Goal: Information Seeking & Learning: Learn about a topic

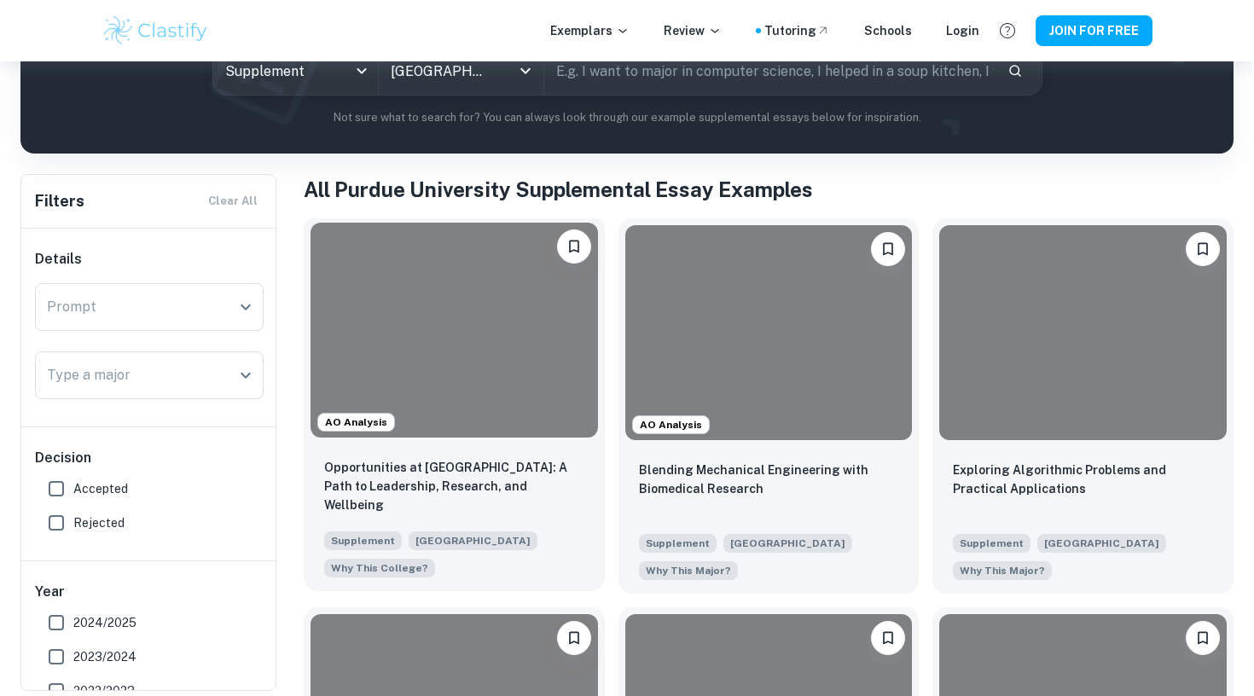
scroll to position [232, 0]
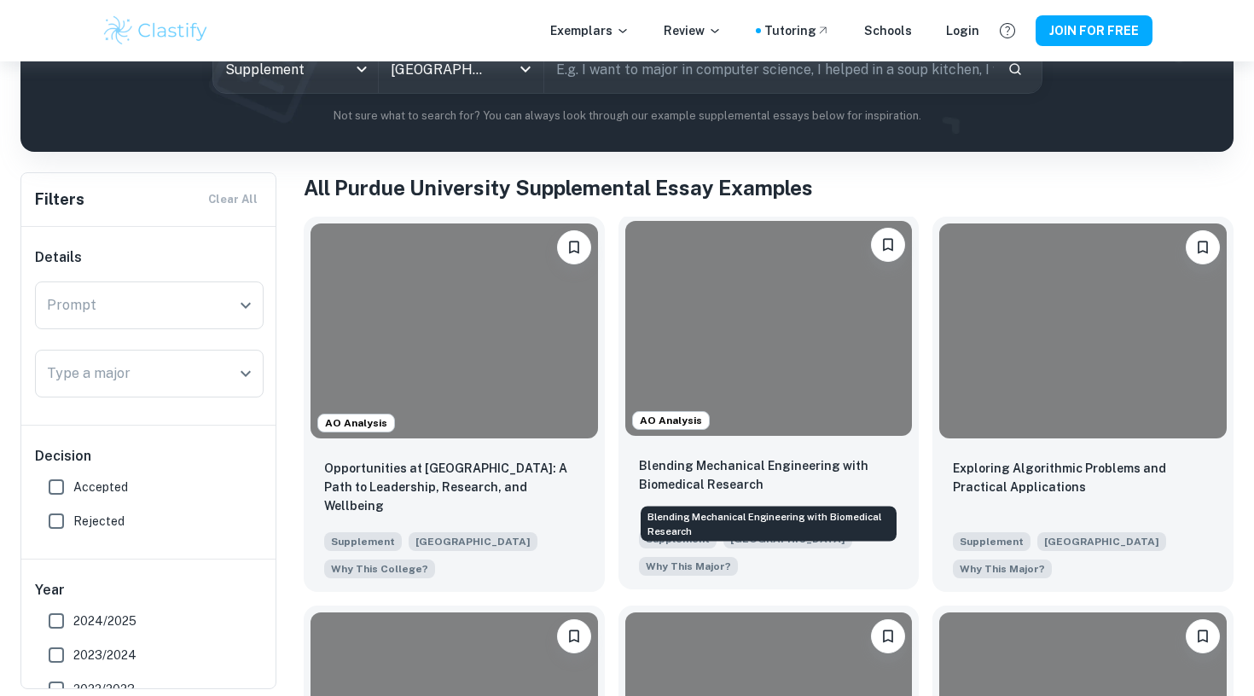
click at [797, 481] on p "Blending Mechanical Engineering with Biomedical Research" at bounding box center [769, 475] width 260 height 38
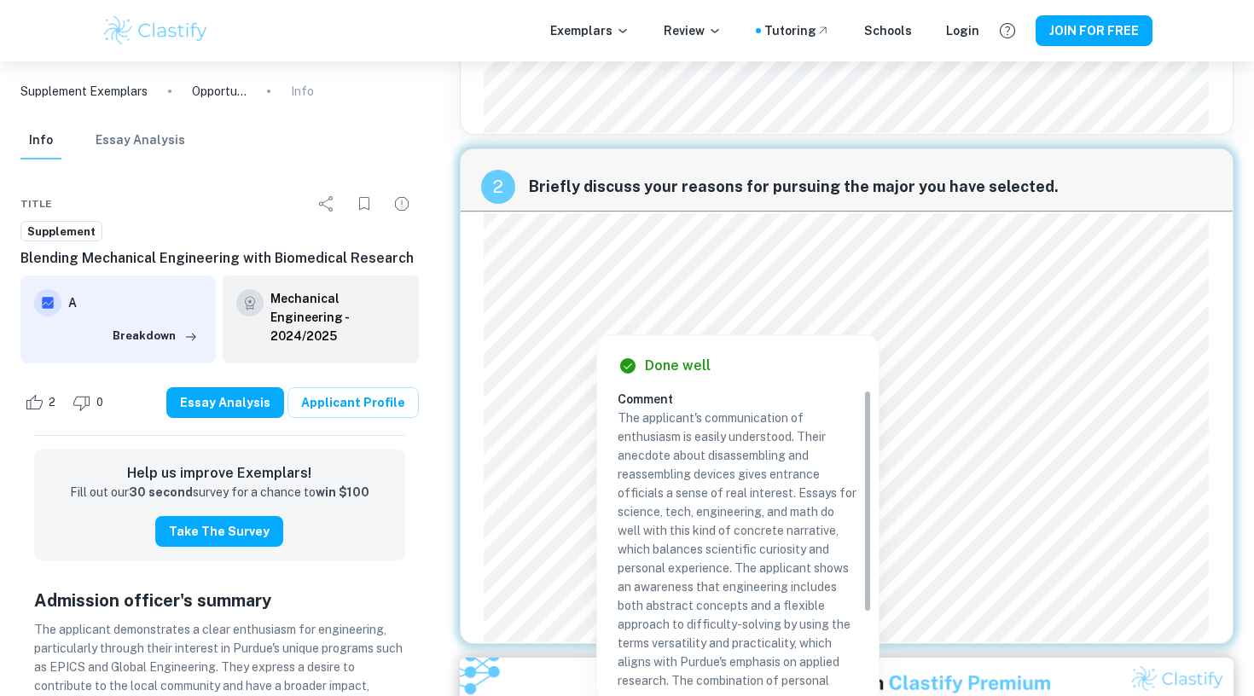
scroll to position [507, 0]
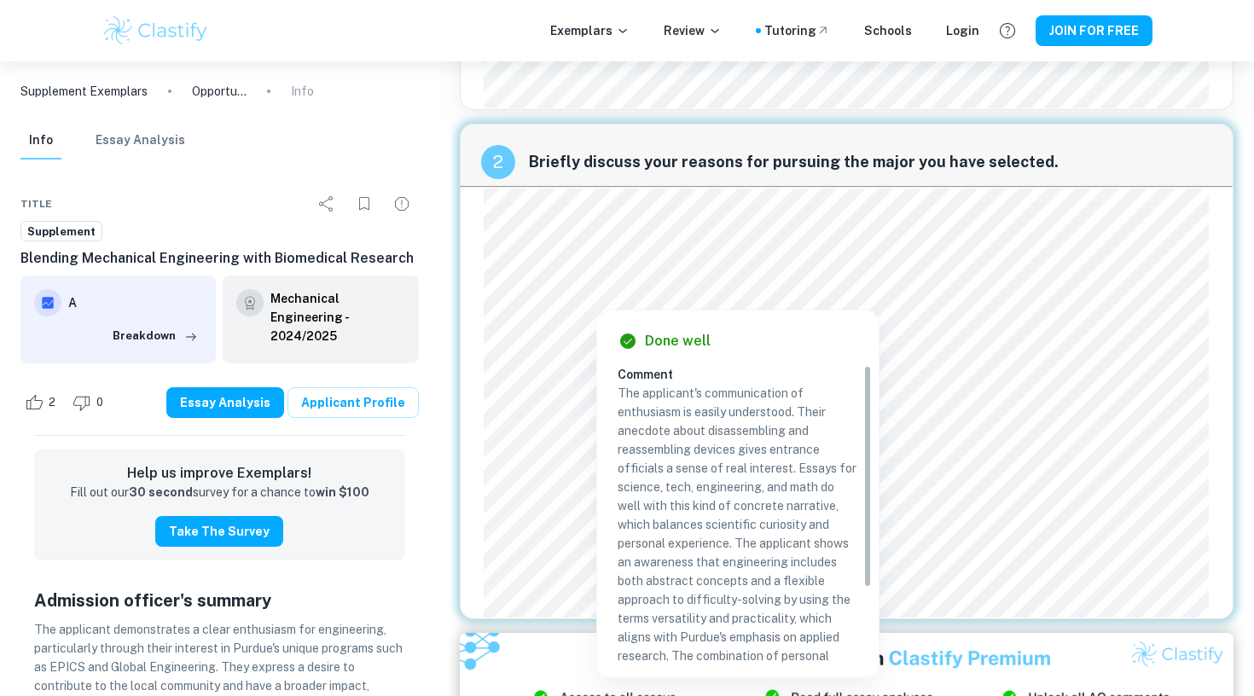
click at [1117, 126] on div "2 Briefly discuss your reasons for pursuing the major you have selected." at bounding box center [847, 155] width 773 height 61
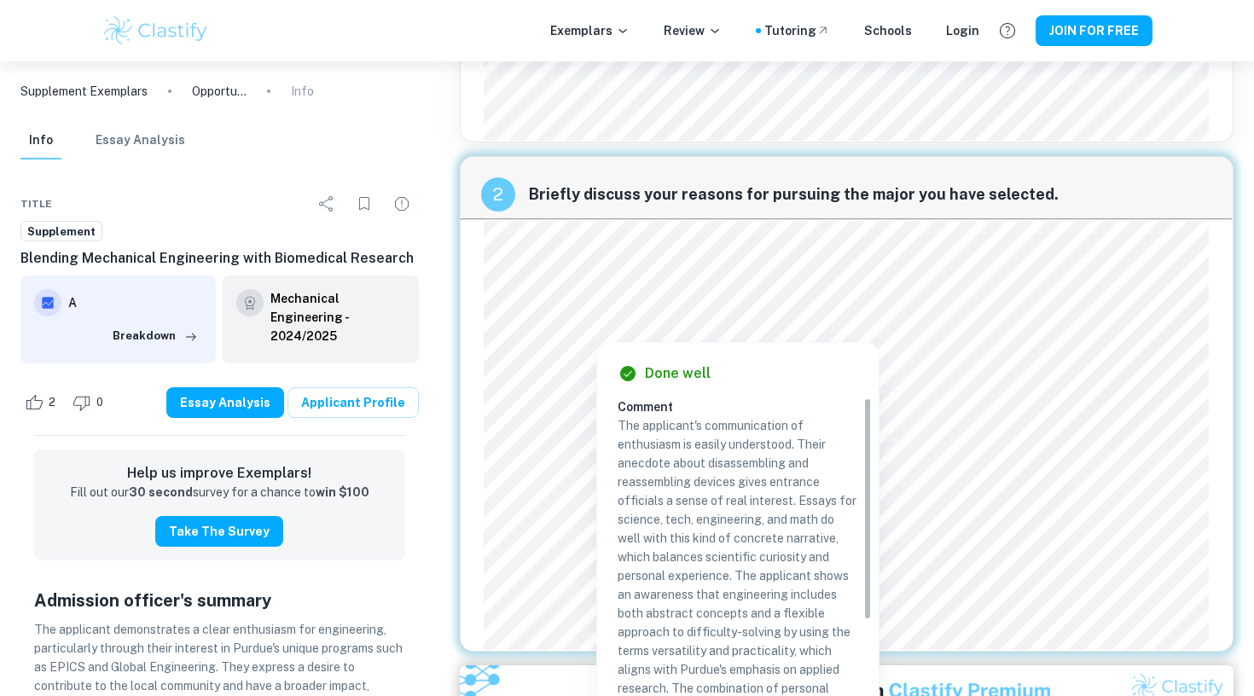
click at [451, 115] on div "1 How will opportunities at [GEOGRAPHIC_DATA] support your interests, both in a…" at bounding box center [847, 194] width 802 height 1201
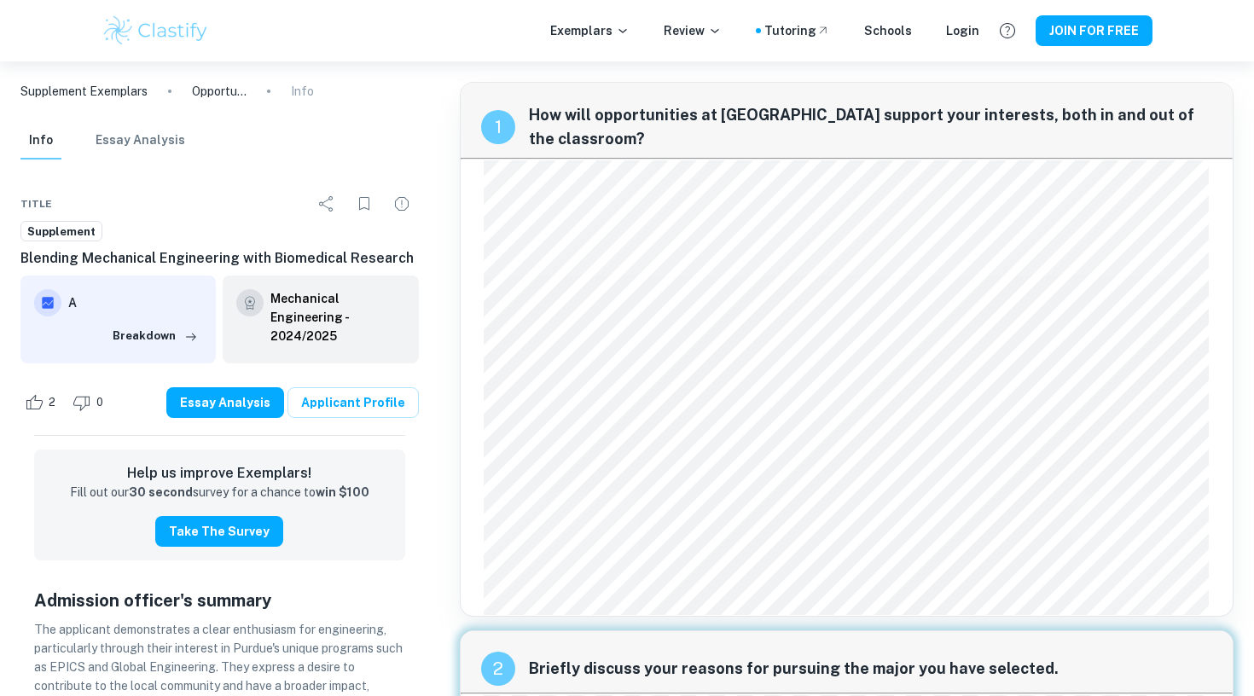
scroll to position [0, 0]
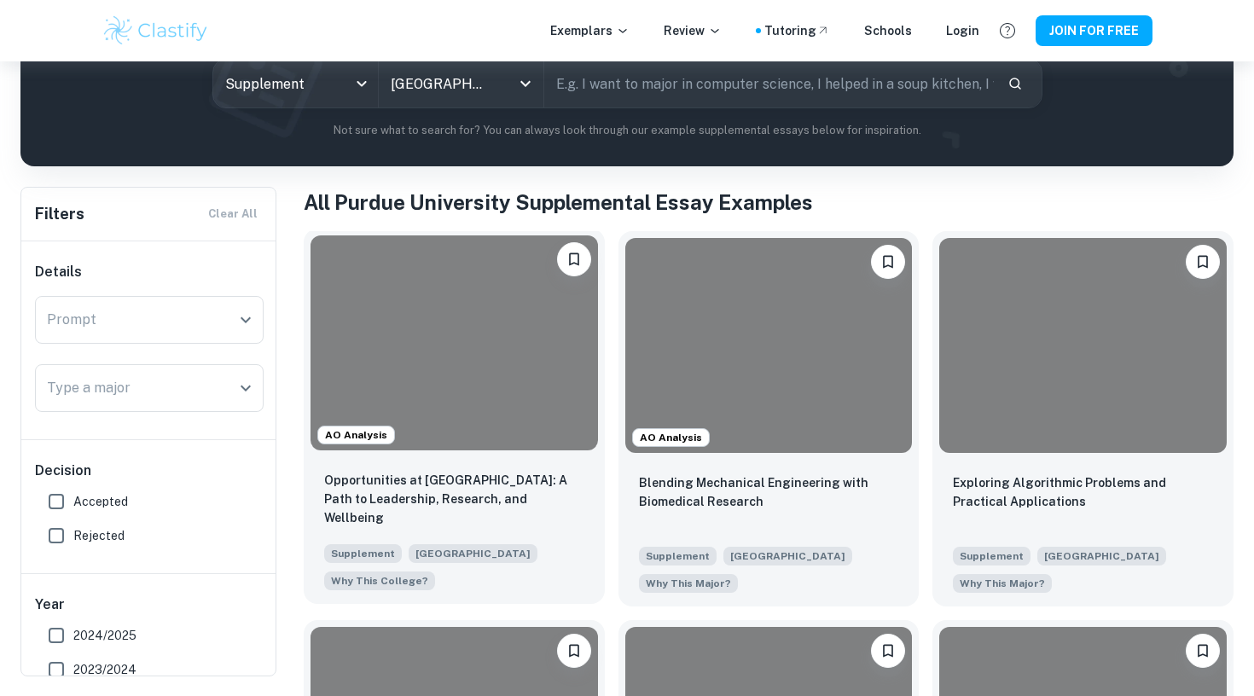
scroll to position [220, 0]
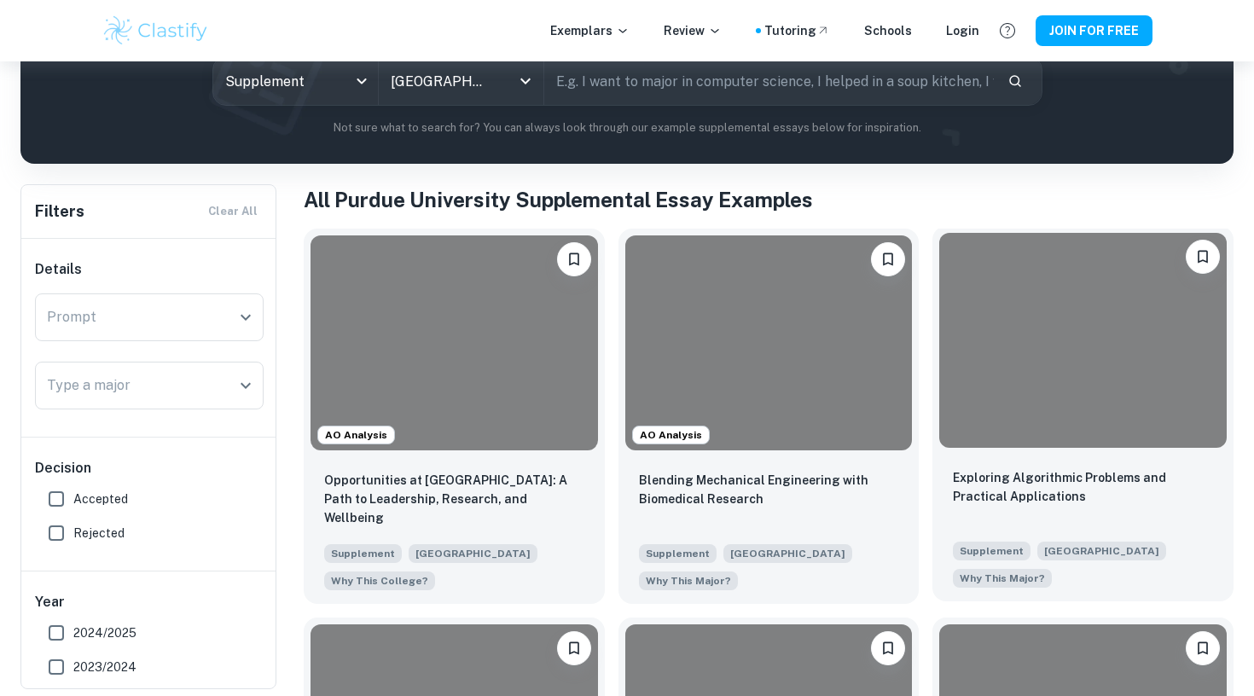
click at [1106, 427] on div at bounding box center [1082, 340] width 287 height 215
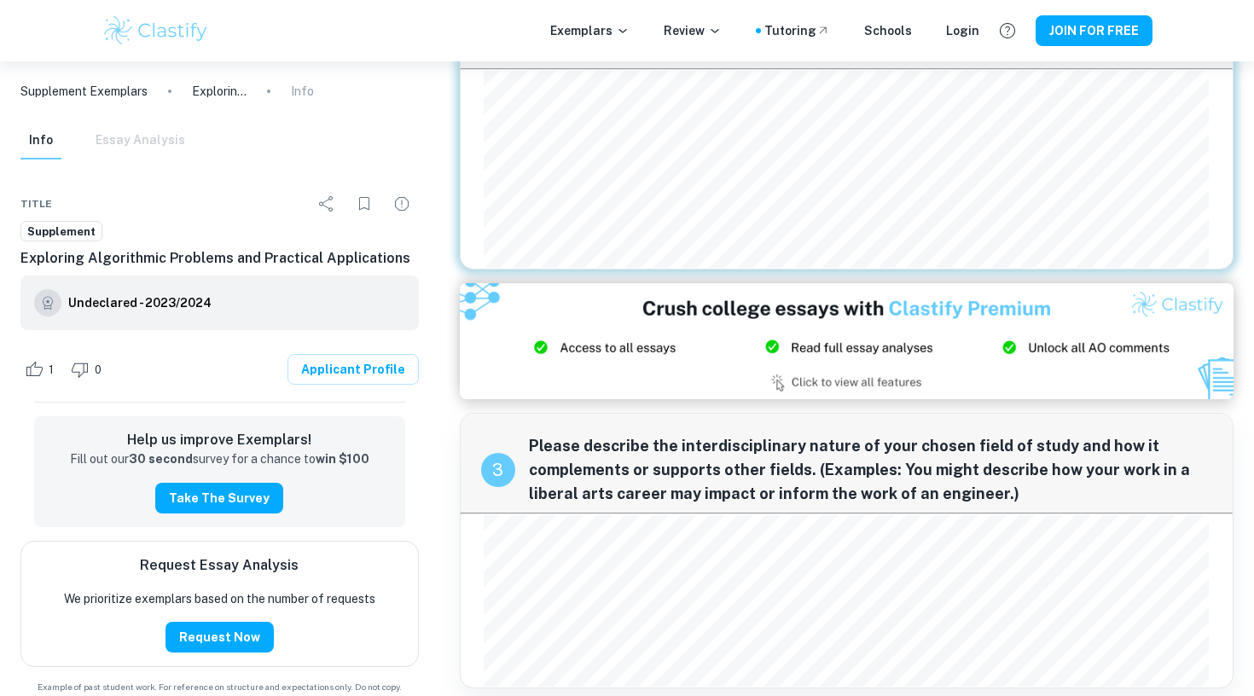
scroll to position [391, 0]
